Goal: Find specific page/section: Find specific page/section

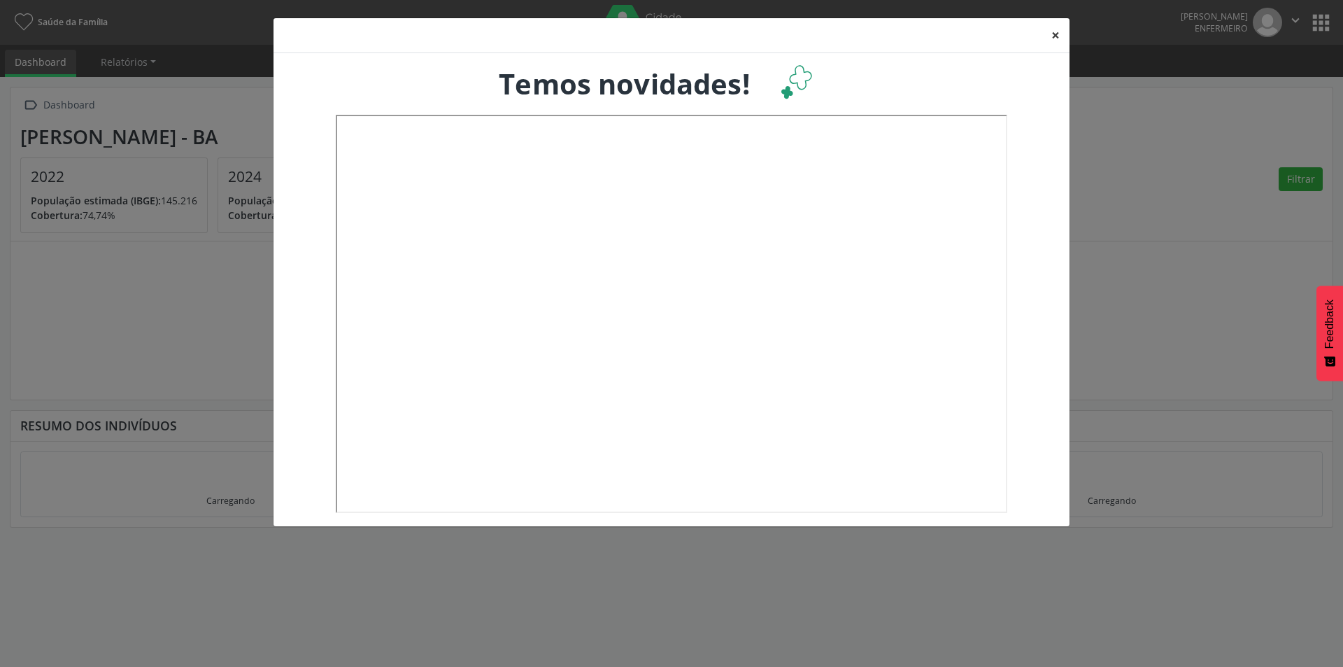
click at [1054, 34] on button "×" at bounding box center [1056, 35] width 28 height 34
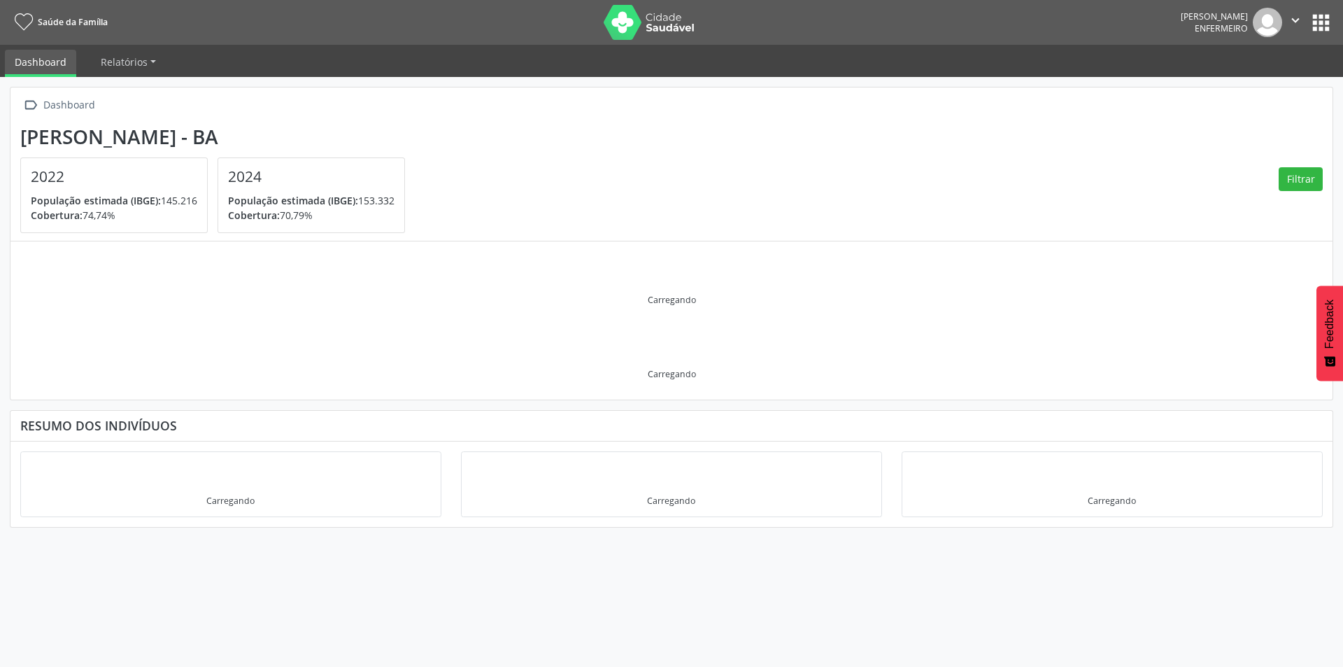
click at [1320, 16] on button "apps" at bounding box center [1321, 22] width 24 height 24
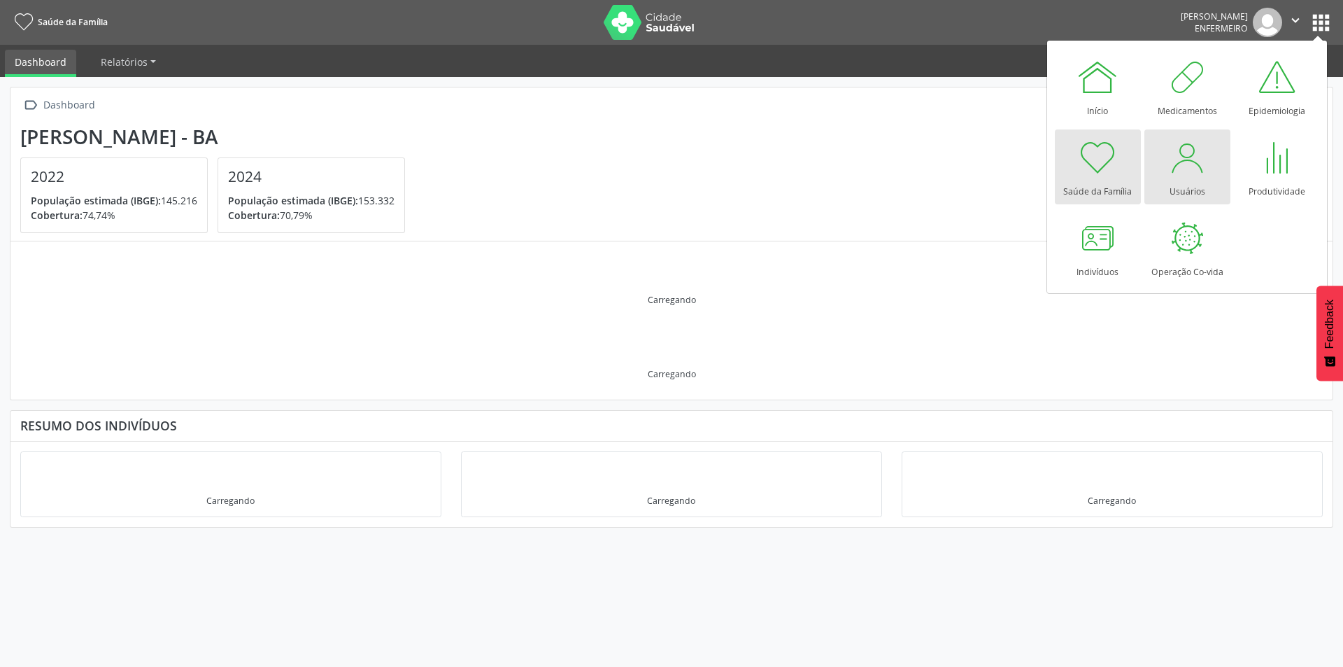
click at [1193, 173] on div at bounding box center [1187, 157] width 42 height 42
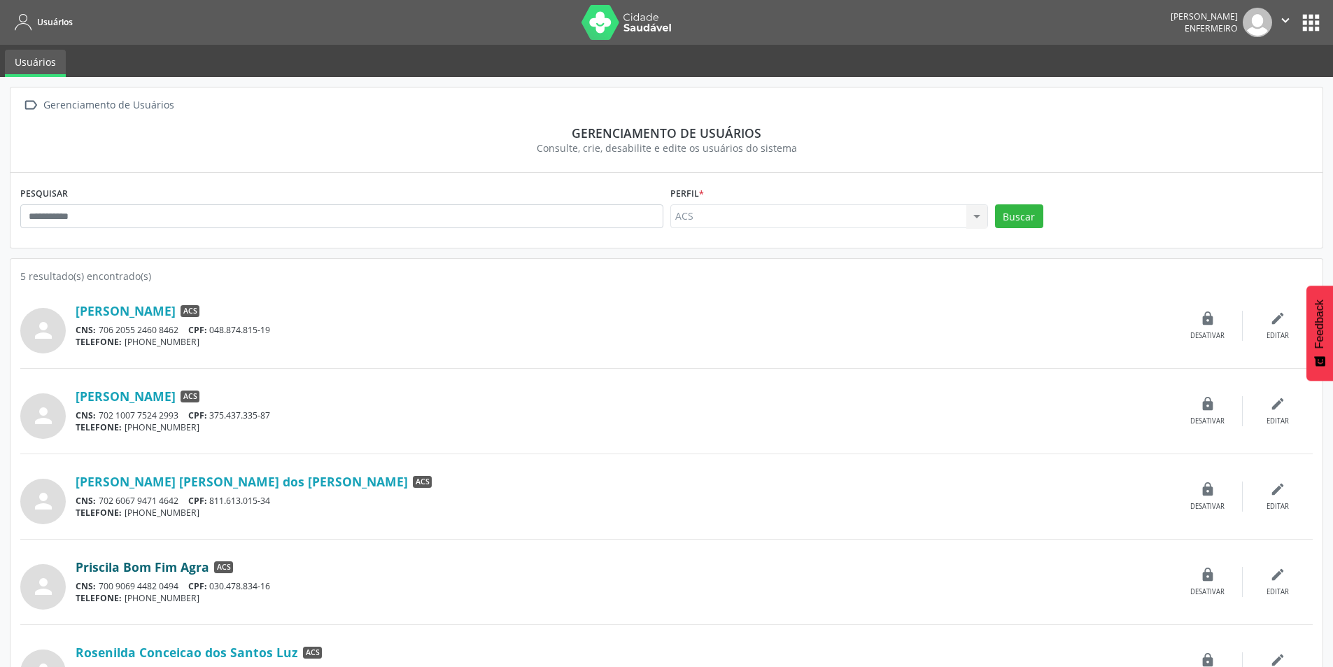
click at [126, 563] on link "Priscila Bom Fim Agra" at bounding box center [143, 566] width 134 height 15
